Goal: Information Seeking & Learning: Learn about a topic

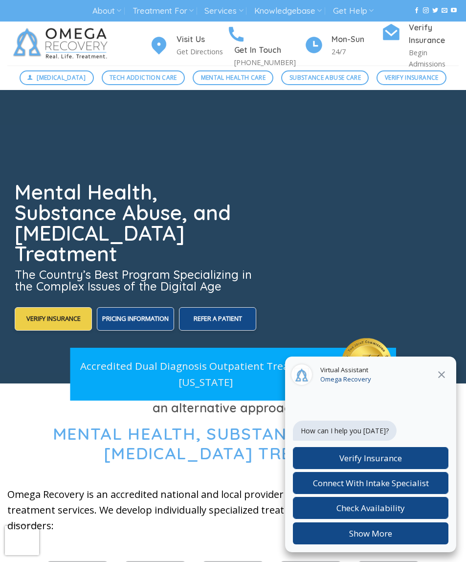
click at [440, 379] on icon at bounding box center [442, 375] width 12 height 12
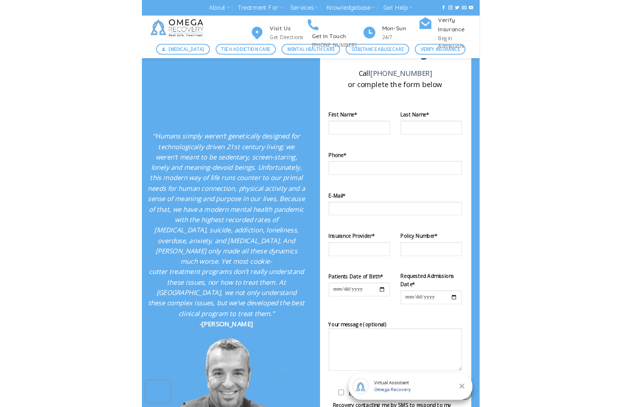
scroll to position [1705, 0]
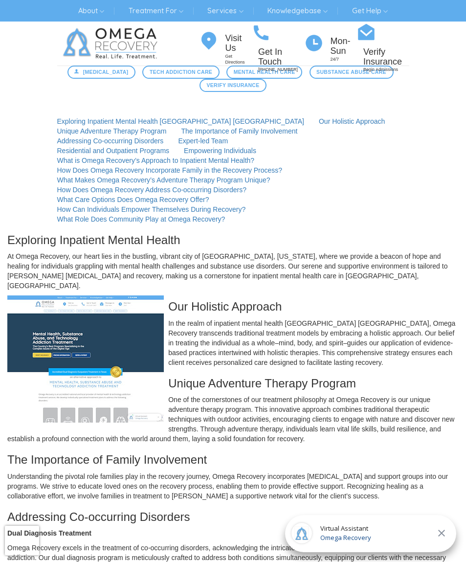
click at [296, 72] on span "Mental Health Care" at bounding box center [265, 72] width 62 height 8
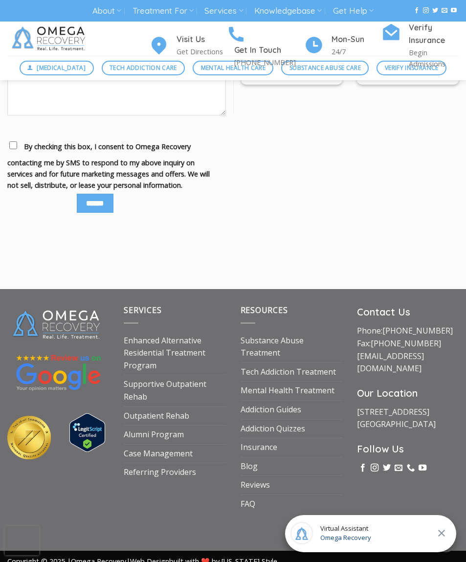
scroll to position [1208, 0]
click at [139, 368] on link "Enhanced Alternative Residential Treatment Program" at bounding box center [175, 354] width 102 height 44
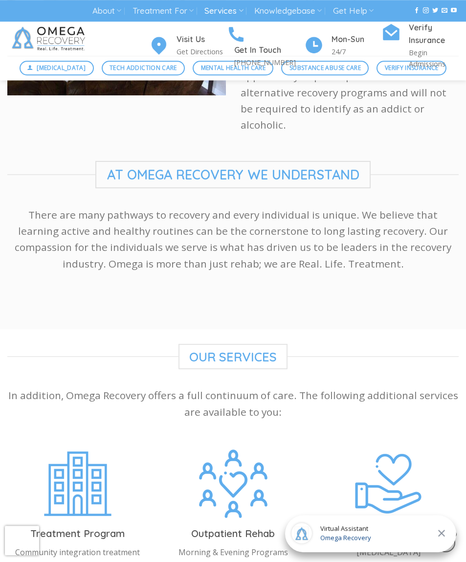
scroll to position [1940, 0]
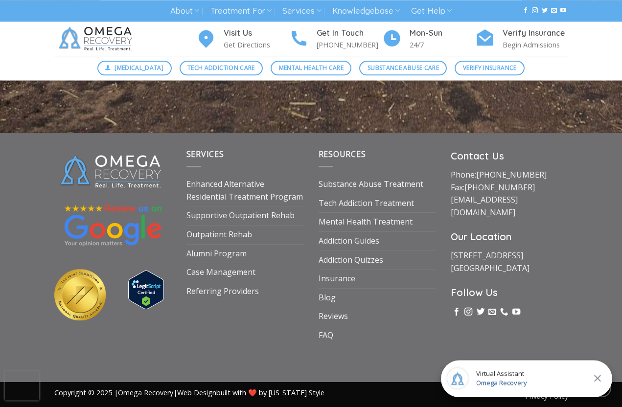
scroll to position [3698, 0]
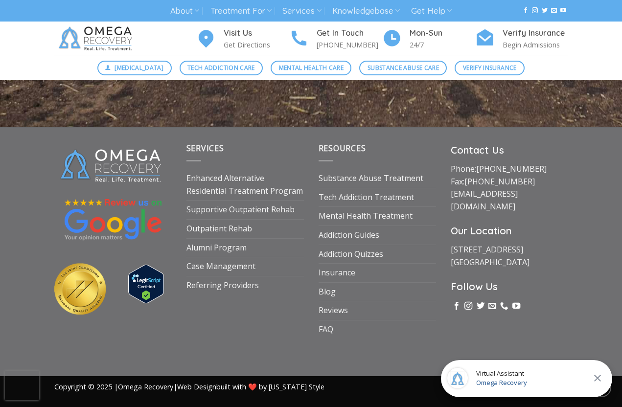
click at [397, 226] on link "Mental Health Treatment" at bounding box center [366, 216] width 94 height 19
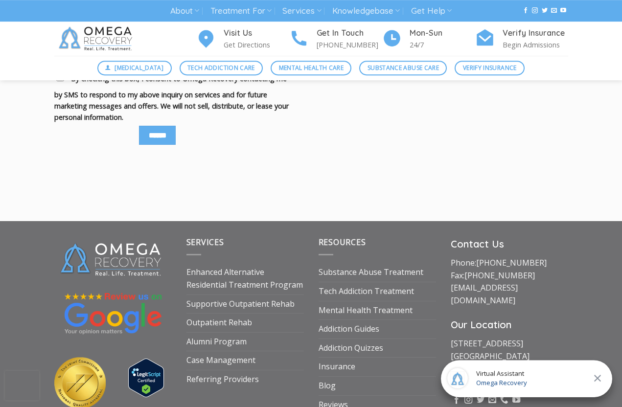
scroll to position [1287, 0]
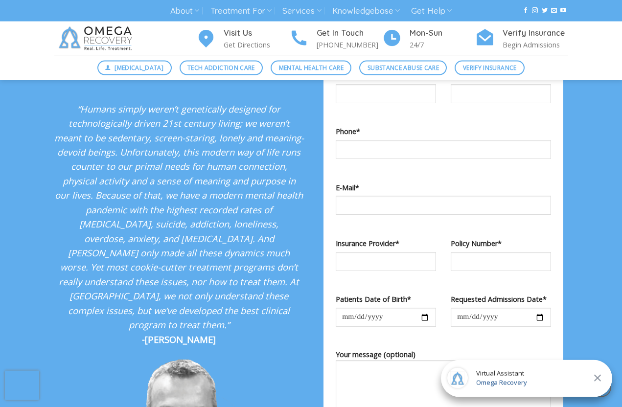
scroll to position [1703, 0]
click at [317, 70] on span "Mental Health Care" at bounding box center [311, 67] width 65 height 9
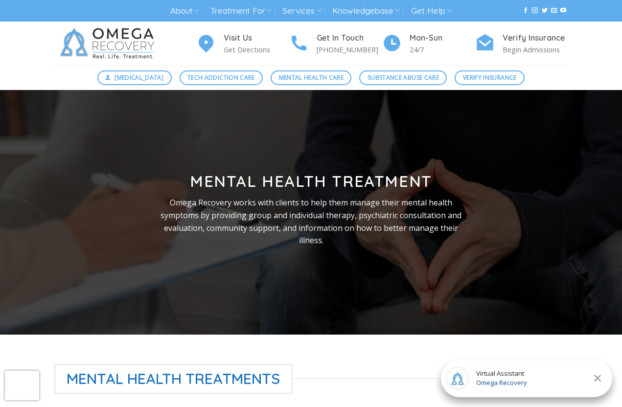
click at [266, 7] on link "Treatment For" at bounding box center [240, 11] width 61 height 18
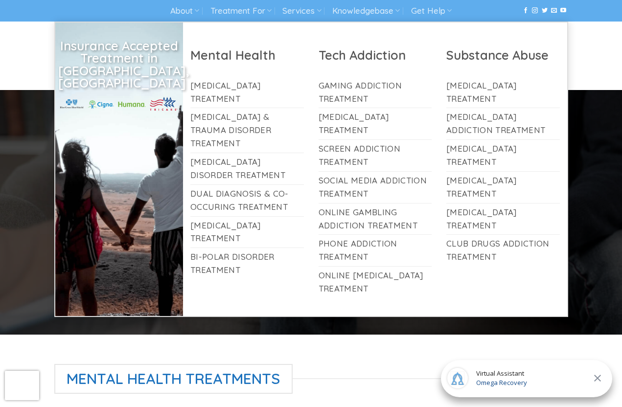
click at [270, 185] on link "Dual Diagnosis & Co-Occuring Treatment" at bounding box center [247, 200] width 114 height 31
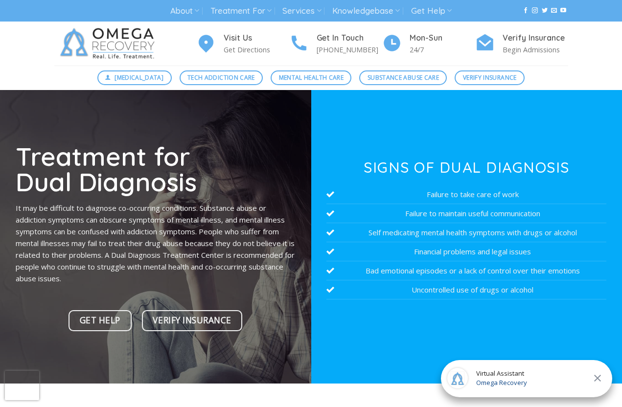
click at [268, 8] on icon at bounding box center [269, 10] width 5 height 9
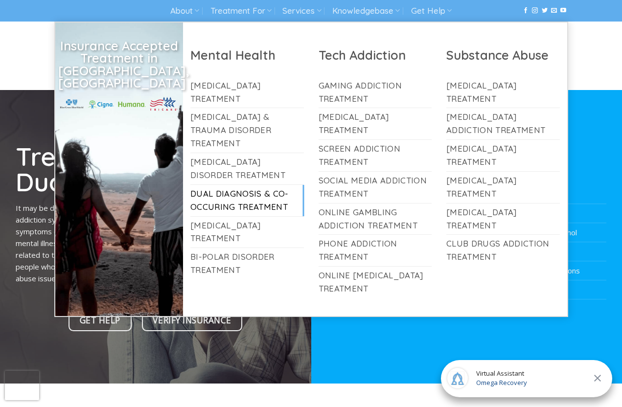
click at [273, 217] on link "[MEDICAL_DATA] Treatment" at bounding box center [247, 232] width 114 height 31
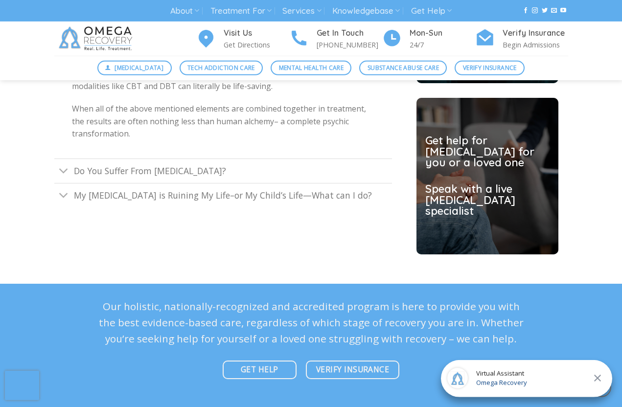
scroll to position [2528, 0]
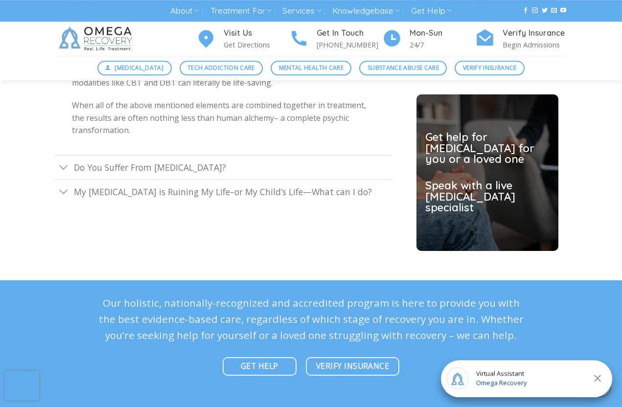
click at [66, 201] on icon "Toggle" at bounding box center [64, 192] width 10 height 18
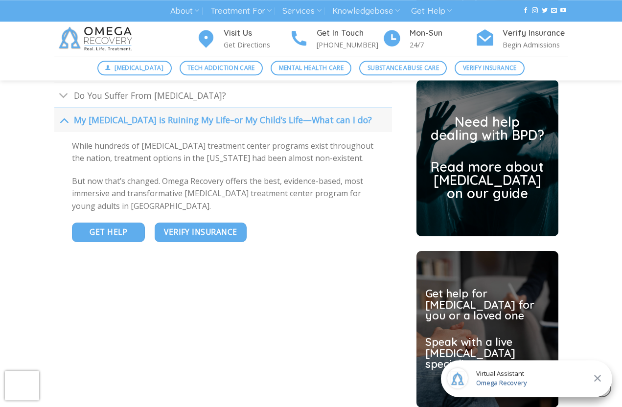
scroll to position [2371, 0]
click at [101, 238] on span "GET HELP" at bounding box center [109, 232] width 38 height 12
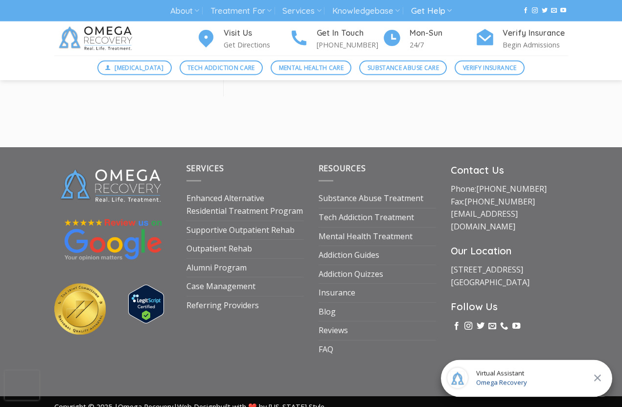
scroll to position [1392, 0]
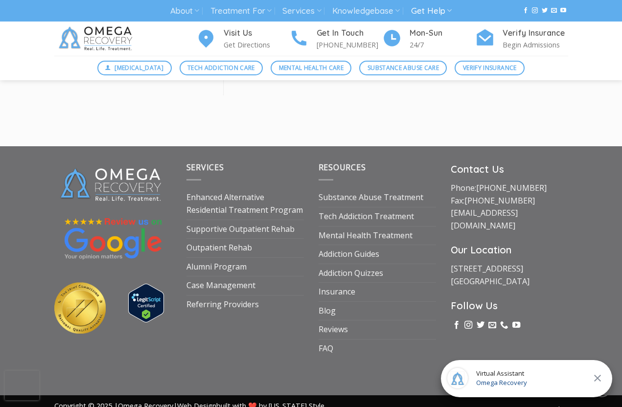
click at [325, 358] on link "FAQ" at bounding box center [326, 349] width 15 height 19
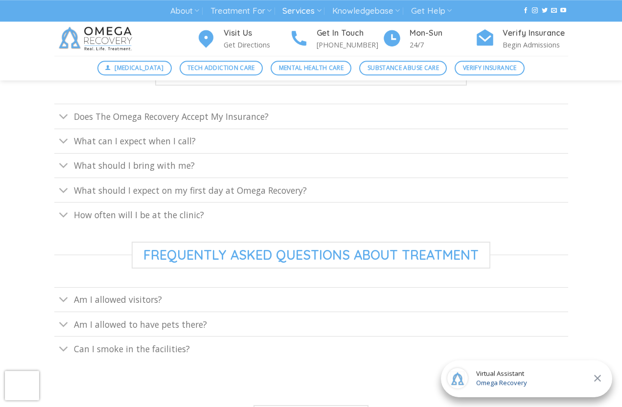
scroll to position [401, 0]
click at [72, 114] on button "Toggle" at bounding box center [63, 116] width 19 height 21
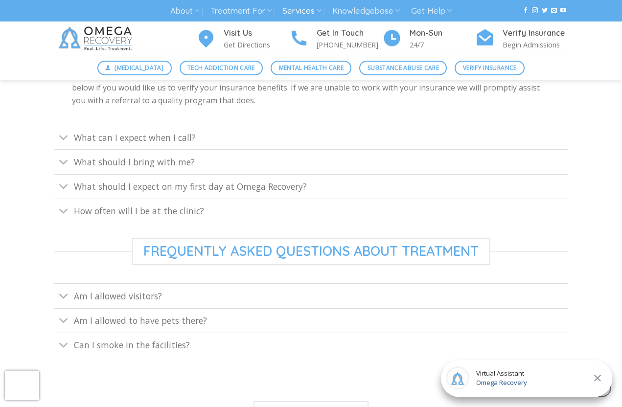
click at [62, 161] on icon "Toggle" at bounding box center [64, 162] width 10 height 18
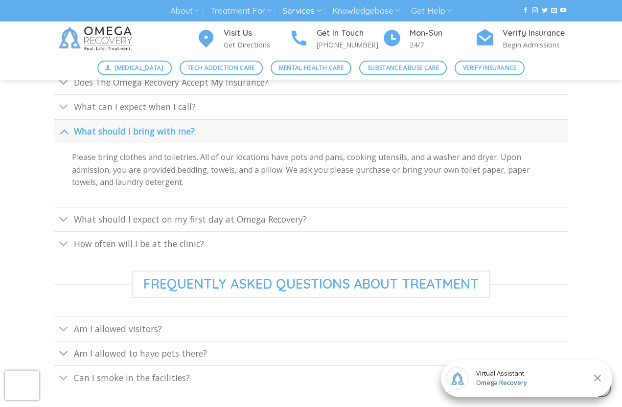
scroll to position [434, 0]
click at [72, 101] on button "Toggle" at bounding box center [63, 108] width 19 height 21
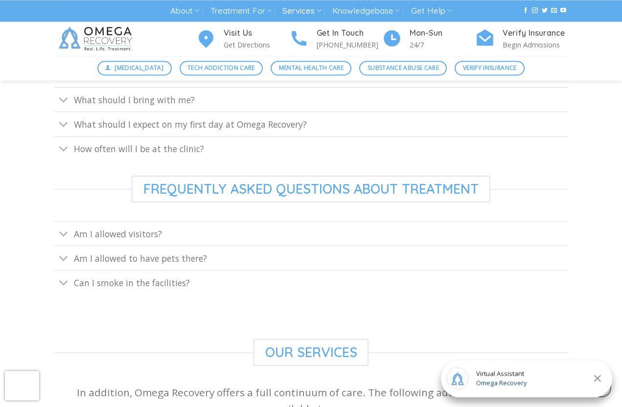
click at [73, 143] on button "Toggle" at bounding box center [63, 149] width 19 height 21
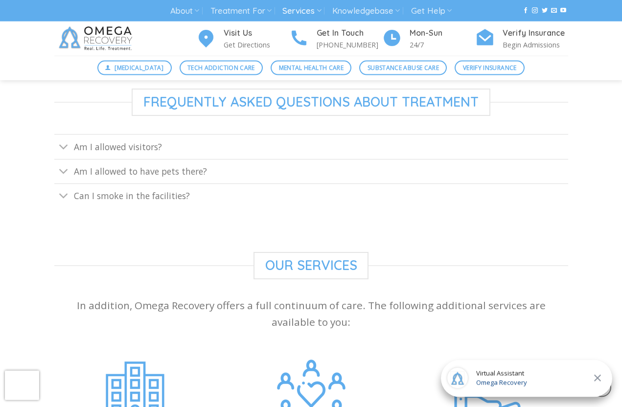
scroll to position [618, 0]
click at [66, 172] on icon "Toggle" at bounding box center [64, 170] width 10 height 18
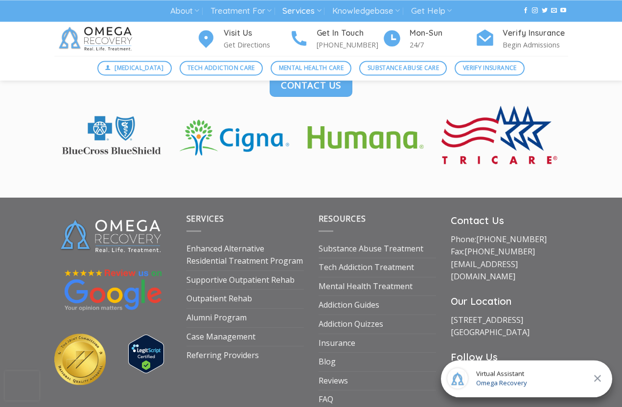
scroll to position [1524, 0]
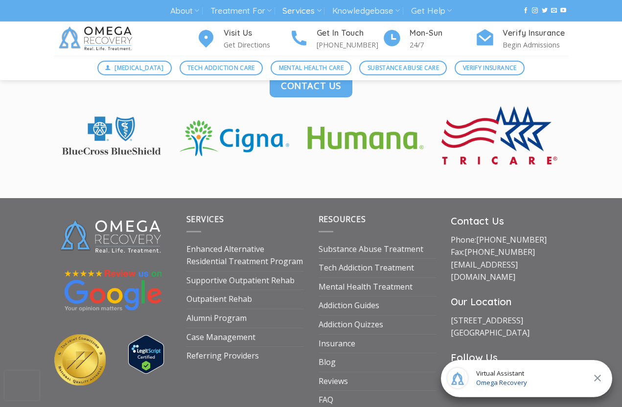
click at [515, 125] on img at bounding box center [311, 137] width 514 height 63
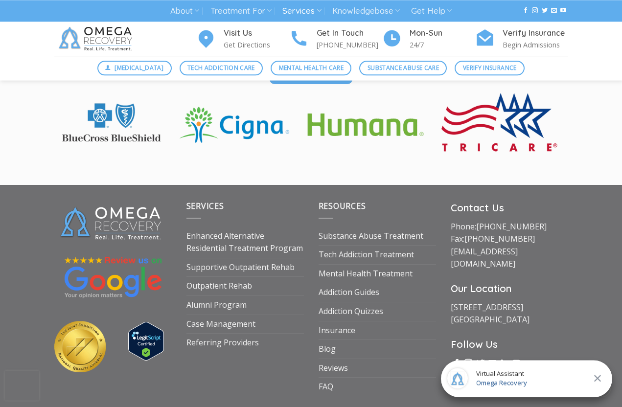
scroll to position [1548, 0]
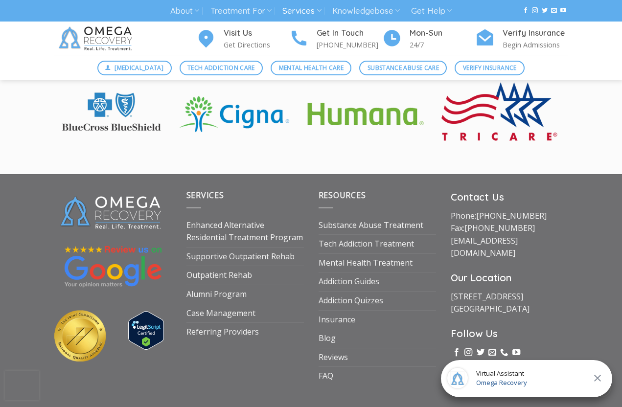
click at [329, 369] on link "FAQ" at bounding box center [326, 376] width 15 height 19
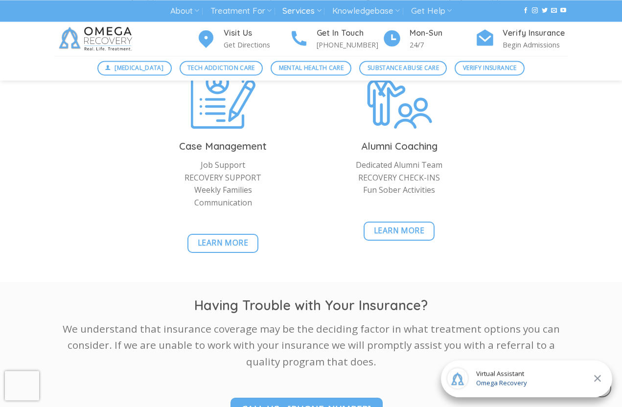
scroll to position [1448, 0]
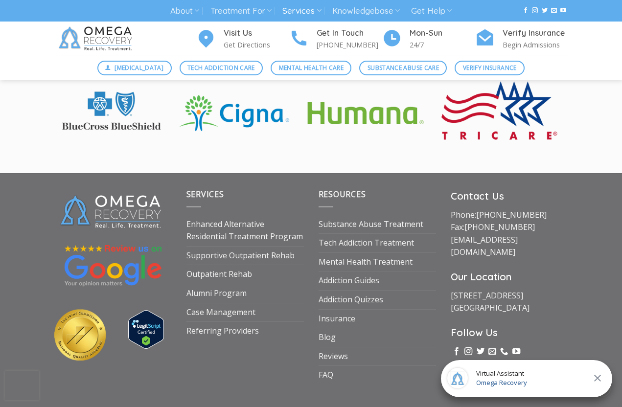
click at [346, 315] on link "Insurance" at bounding box center [337, 319] width 37 height 19
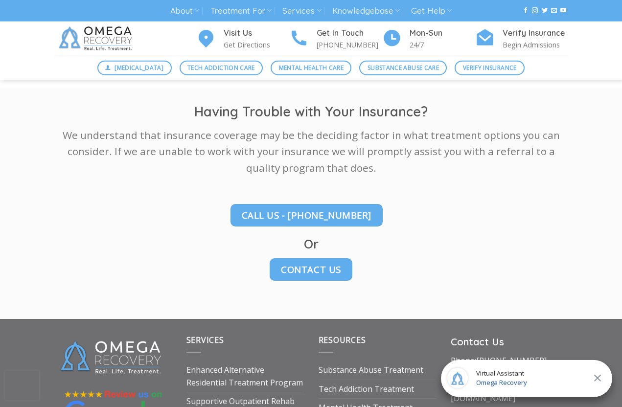
scroll to position [1250, 0]
click at [450, 9] on icon at bounding box center [449, 10] width 5 height 9
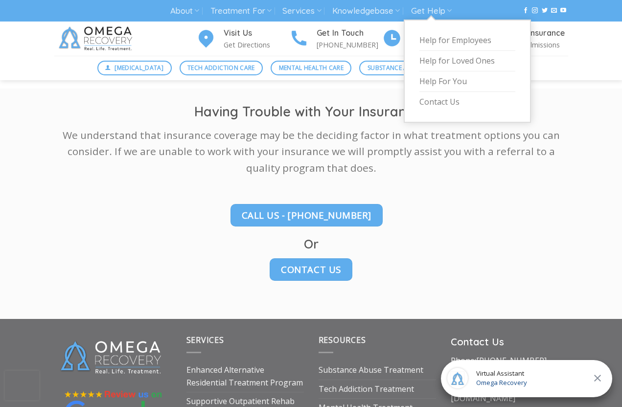
click at [485, 58] on link "Help for Loved Ones" at bounding box center [467, 61] width 96 height 21
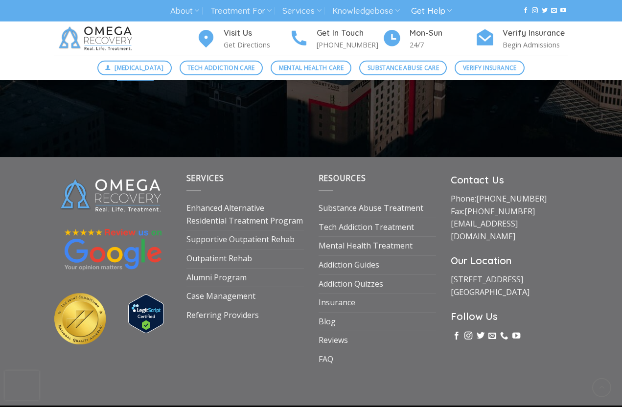
scroll to position [599, 0]
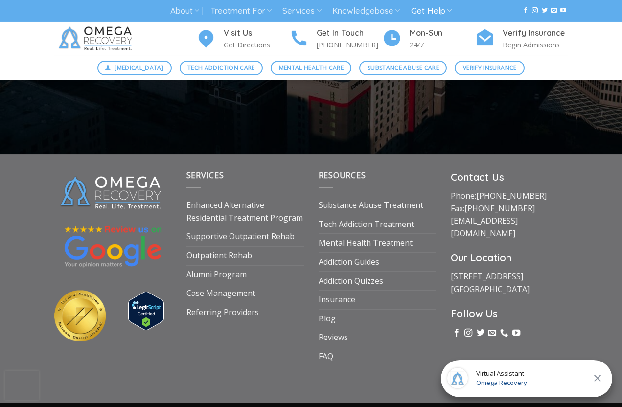
click at [249, 225] on link "Enhanced Alternative Residential Treatment Program" at bounding box center [244, 211] width 117 height 31
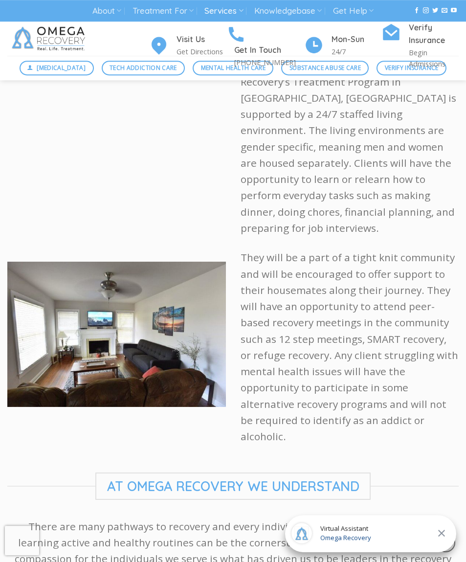
scroll to position [1539, 0]
